Goal: Check status: Check status

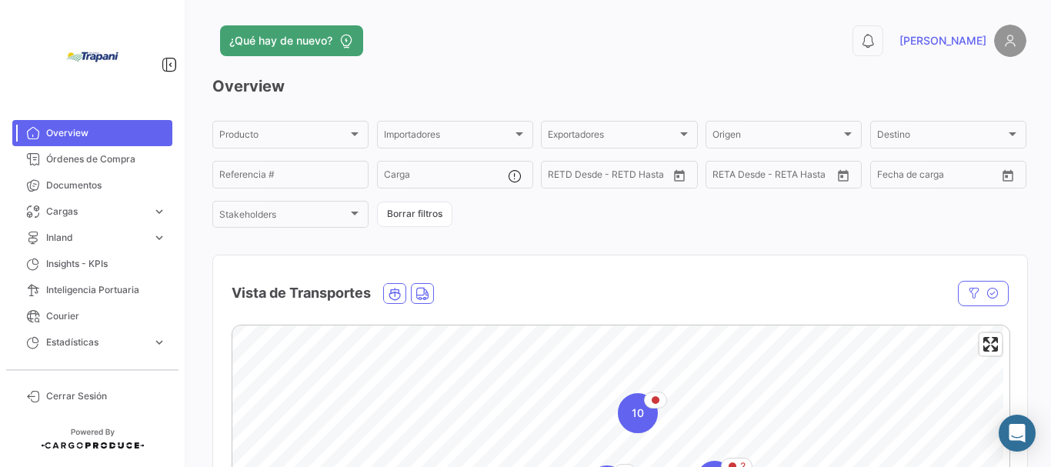
scroll to position [296, 0]
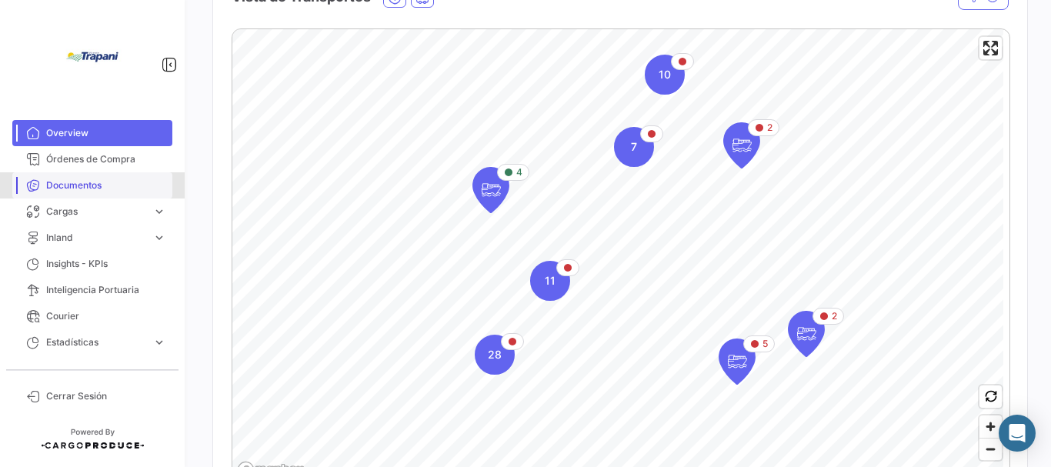
click at [71, 185] on span "Documentos" at bounding box center [106, 186] width 120 height 14
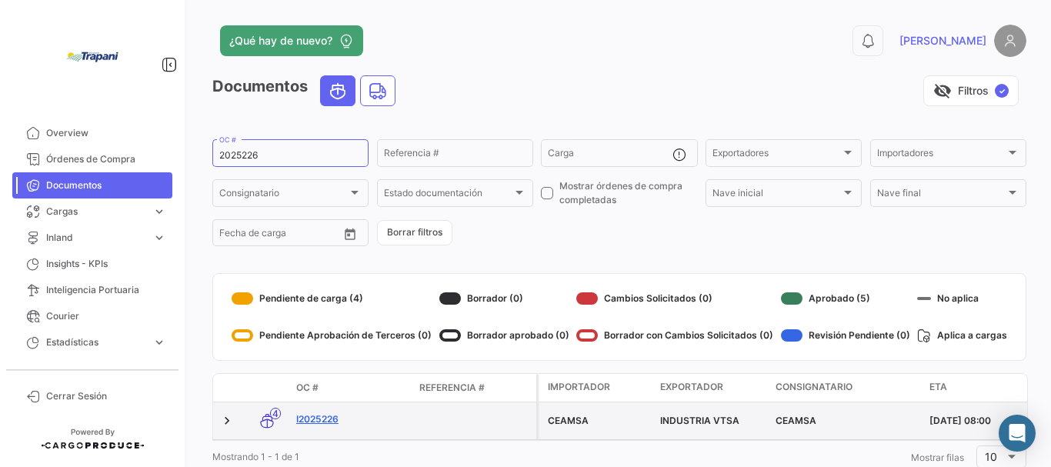
click at [305, 417] on link "I2025226" at bounding box center [351, 420] width 111 height 14
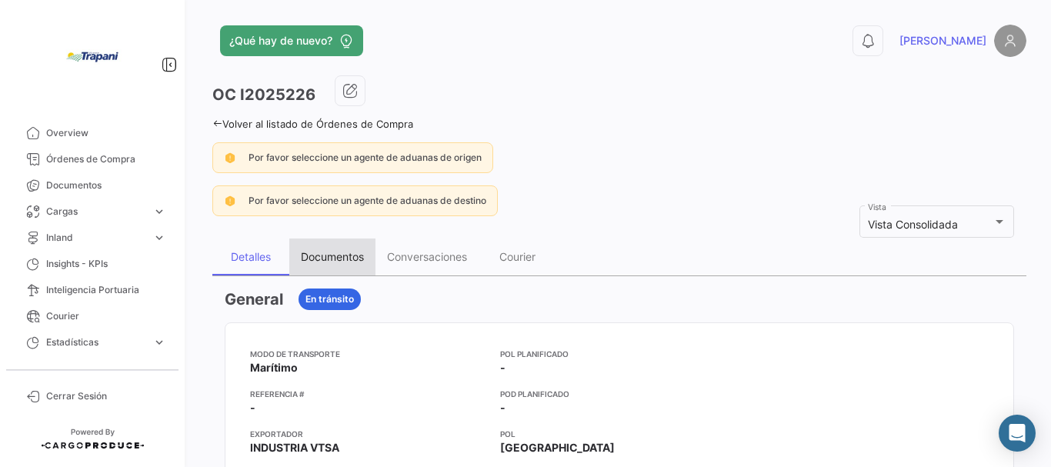
drag, startPoint x: 312, startPoint y: 253, endPoint x: 419, endPoint y: 286, distance: 111.0
click at [315, 254] on div "Documentos" at bounding box center [332, 256] width 63 height 13
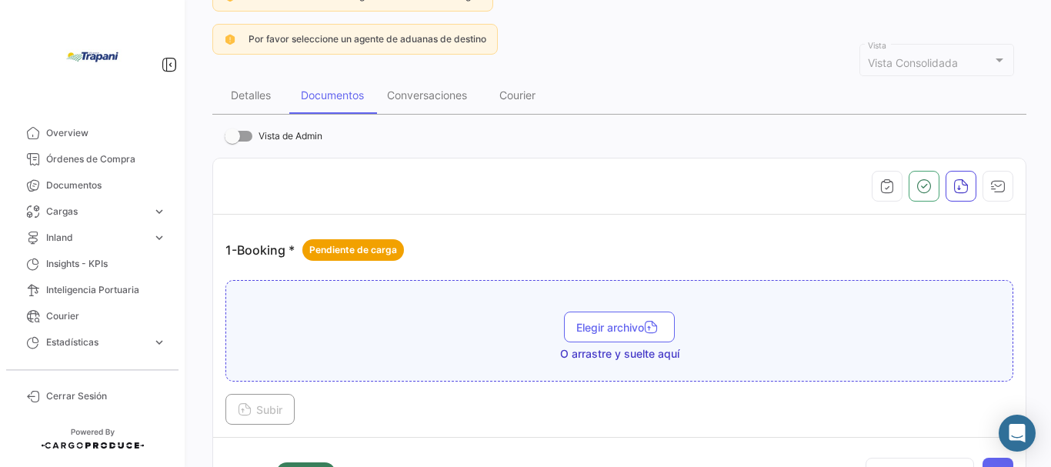
scroll to position [81, 0]
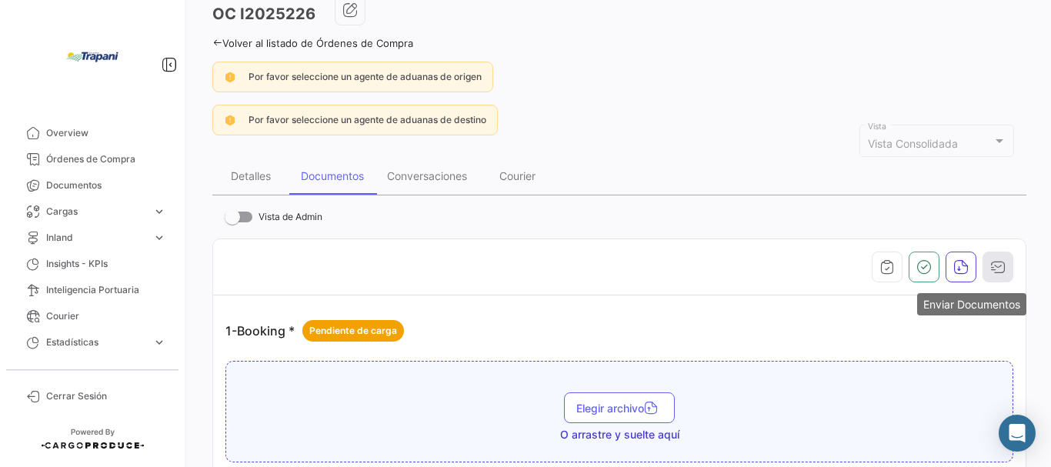
click at [995, 258] on button "button" at bounding box center [998, 267] width 31 height 31
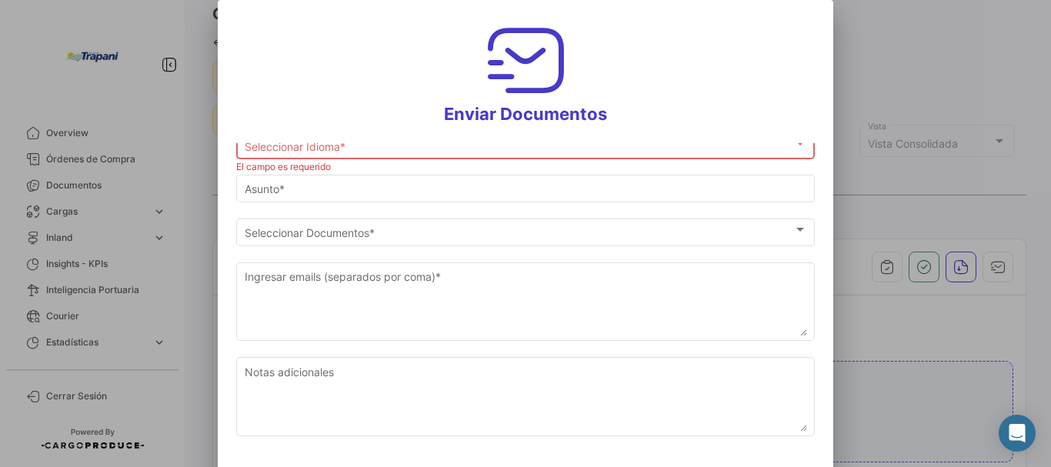
scroll to position [0, 0]
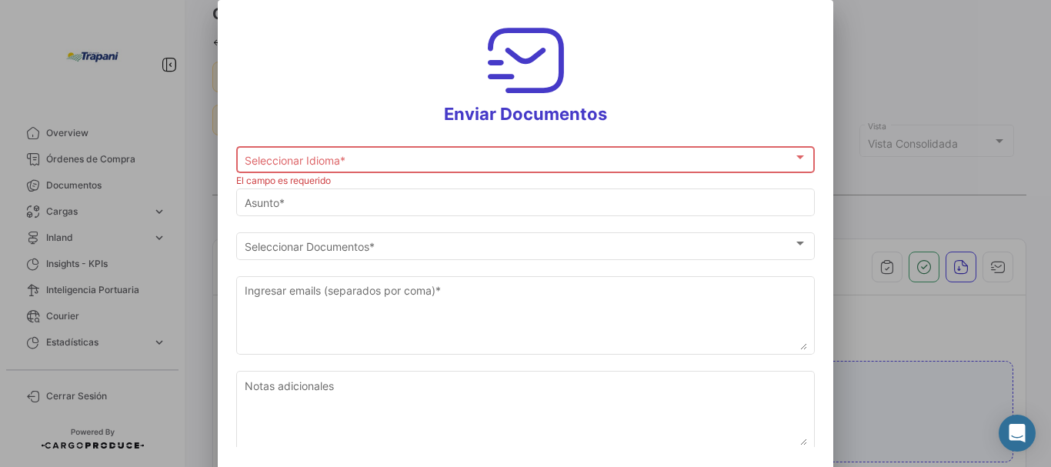
click at [950, 65] on div at bounding box center [525, 233] width 1051 height 467
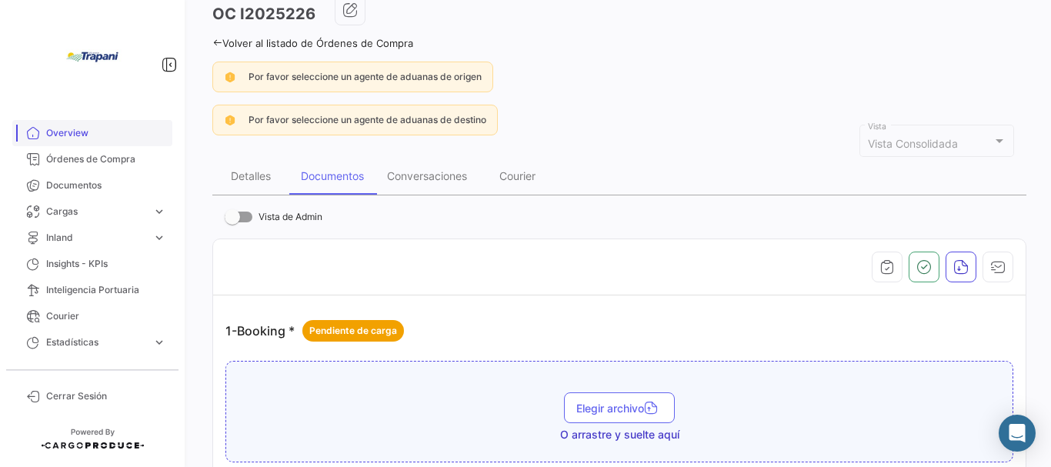
click at [72, 139] on span "Overview" at bounding box center [106, 133] width 120 height 14
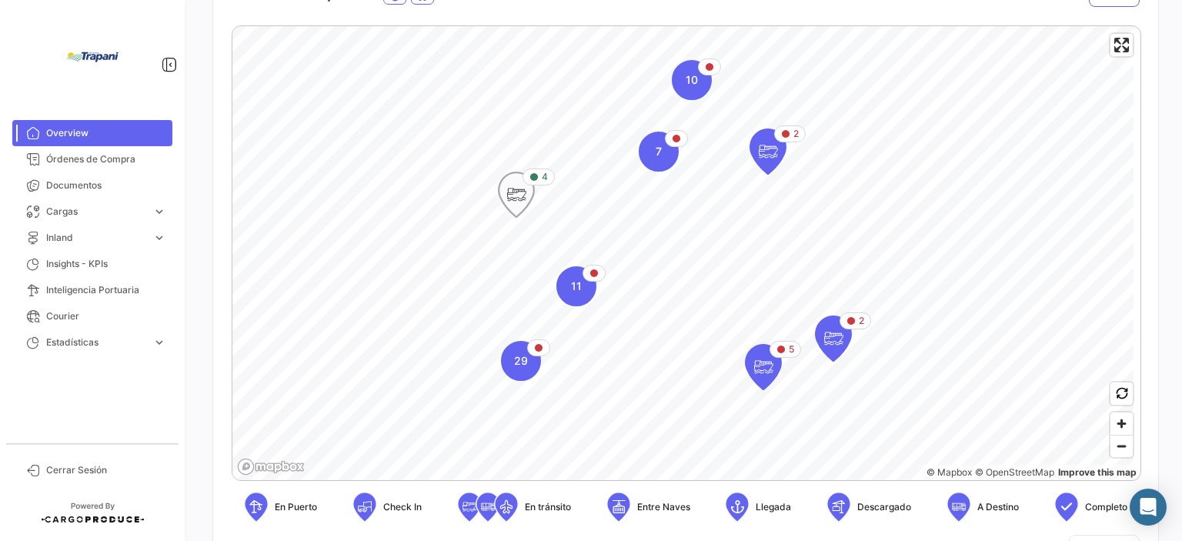
scroll to position [299, 0]
